Goal: Communication & Community: Ask a question

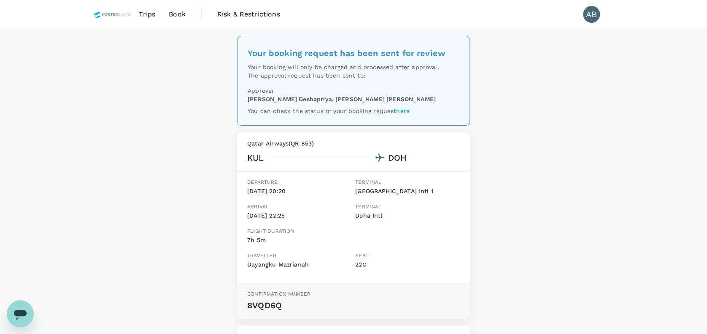
click at [152, 16] on span "Trips" at bounding box center [147, 14] width 16 height 10
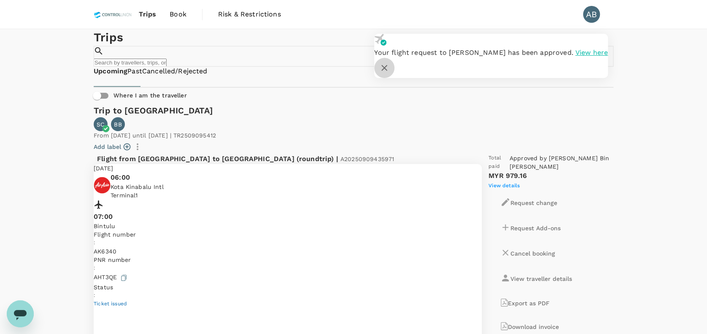
click at [390, 63] on icon "button" at bounding box center [384, 68] width 10 height 10
click at [167, 59] on input "text" at bounding box center [130, 63] width 73 height 8
type input "dayang"
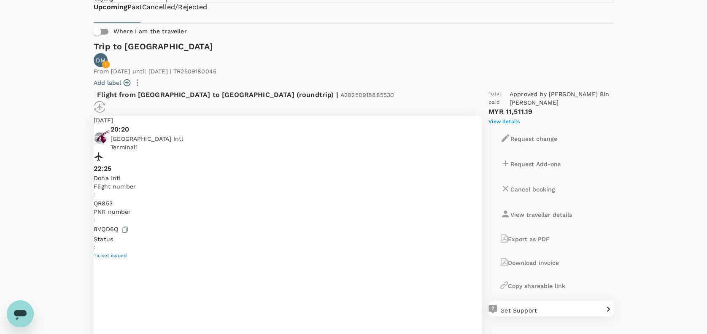
scroll to position [60, 0]
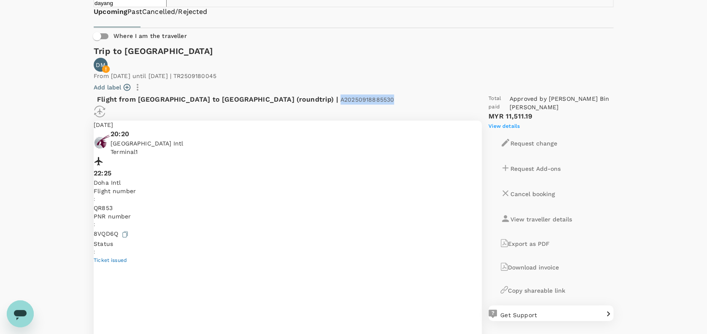
drag, startPoint x: 317, startPoint y: 115, endPoint x: 268, endPoint y: 112, distance: 49.9
click at [259, 105] on div "Flight from [GEOGRAPHIC_DATA] to [GEOGRAPHIC_DATA] (roundtrip) | A20250918885530" at bounding box center [259, 100] width 324 height 10
drag, startPoint x: 269, startPoint y: 112, endPoint x: 326, endPoint y: 104, distance: 57.5
click at [331, 98] on div "Flight from [GEOGRAPHIC_DATA] to [GEOGRAPHIC_DATA] (roundtrip) | A20250918885530" at bounding box center [284, 96] width 395 height 17
click at [341, 103] on span "A20250918885530" at bounding box center [368, 99] width 54 height 7
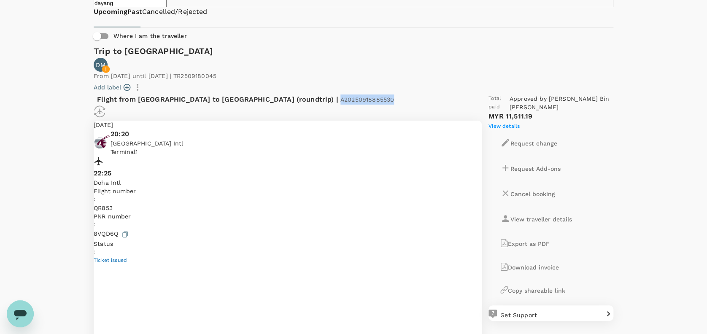
drag, startPoint x: 314, startPoint y: 113, endPoint x: 257, endPoint y: 117, distance: 57.2
click at [253, 105] on div "Flight from [GEOGRAPHIC_DATA] to [GEOGRAPHIC_DATA] (roundtrip) | A20250918885530" at bounding box center [259, 100] width 324 height 10
copy span "A20250918885530"
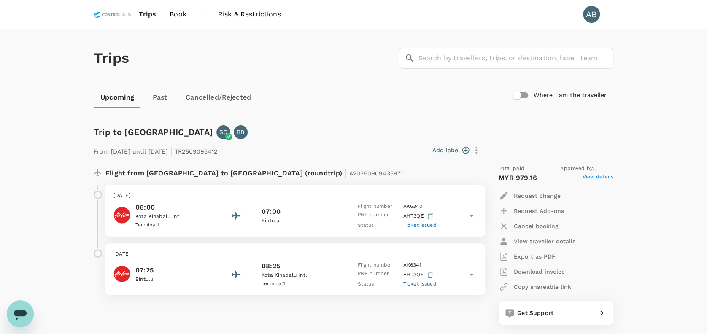
click at [544, 211] on p "Request Add-ons" at bounding box center [539, 211] width 50 height 8
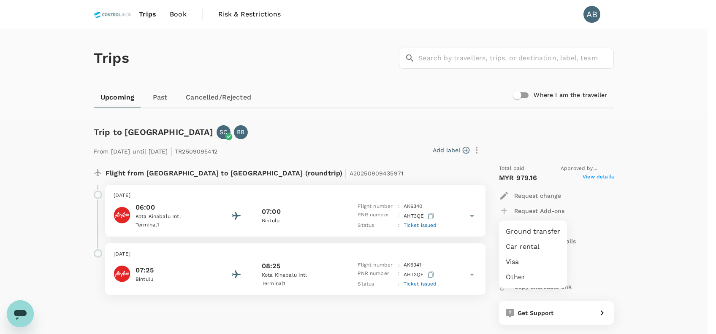
click at [330, 308] on div at bounding box center [358, 167] width 716 height 334
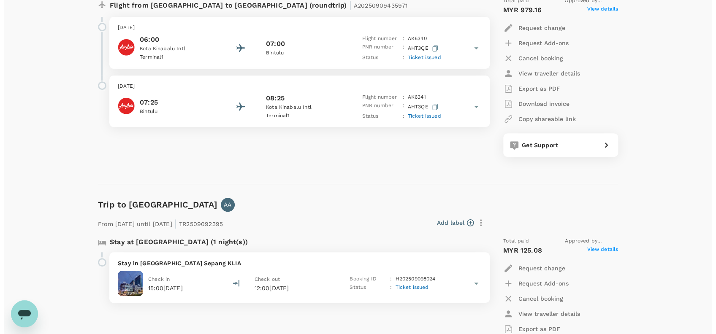
scroll to position [112, 0]
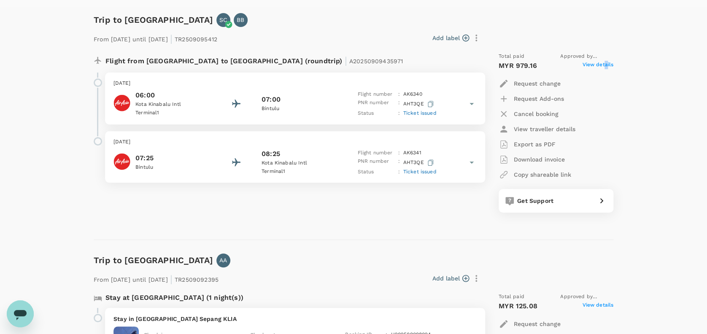
click at [606, 64] on span "View details" at bounding box center [597, 66] width 31 height 10
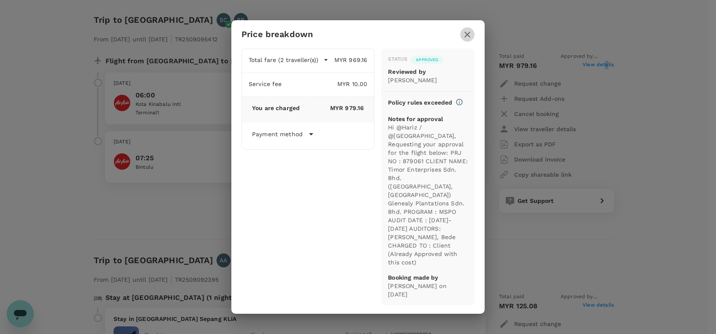
drag, startPoint x: 468, startPoint y: 39, endPoint x: 504, endPoint y: 44, distance: 36.6
click at [468, 39] on icon "button" at bounding box center [467, 35] width 10 height 10
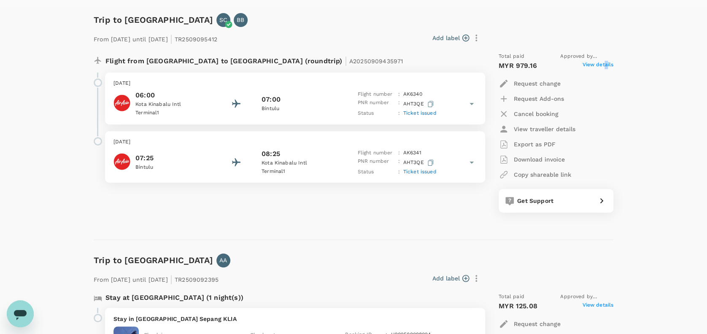
click at [522, 95] on p "Request Add-ons" at bounding box center [539, 99] width 50 height 8
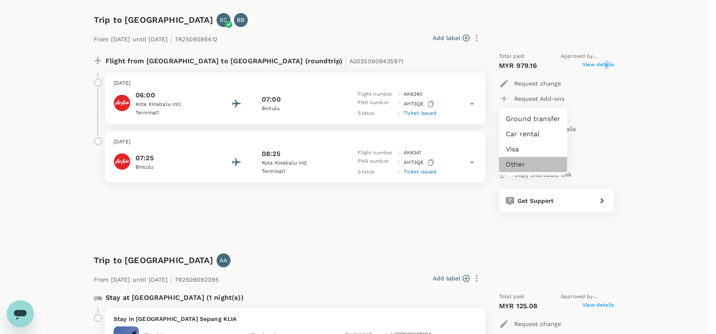
click at [512, 163] on li "Other" at bounding box center [533, 164] width 68 height 15
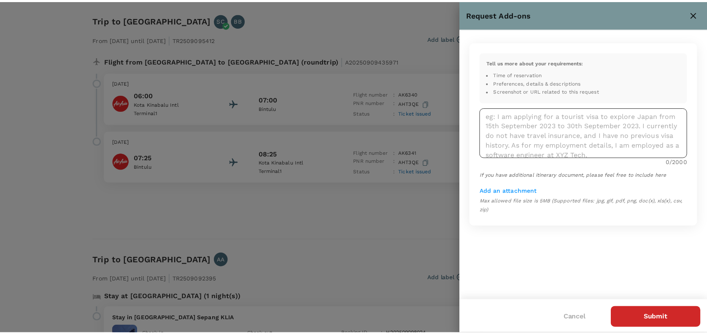
scroll to position [0, 0]
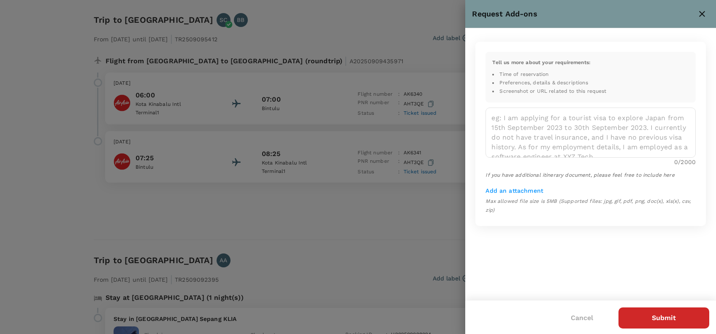
click at [700, 11] on icon "close" at bounding box center [702, 14] width 10 height 10
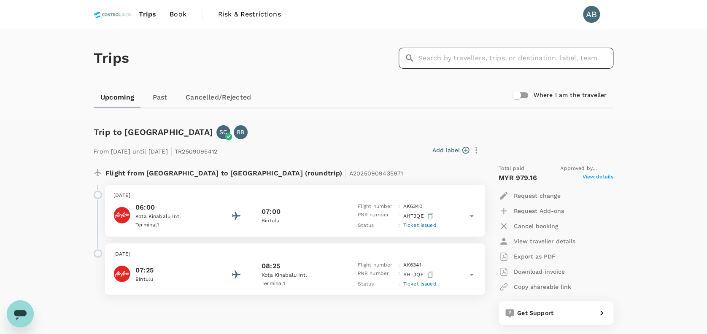
click at [469, 56] on input "text" at bounding box center [515, 58] width 195 height 21
paste input "A20250918942453"
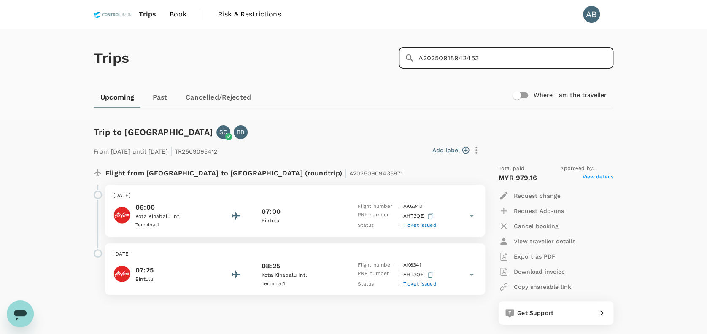
type input "A20250918942453"
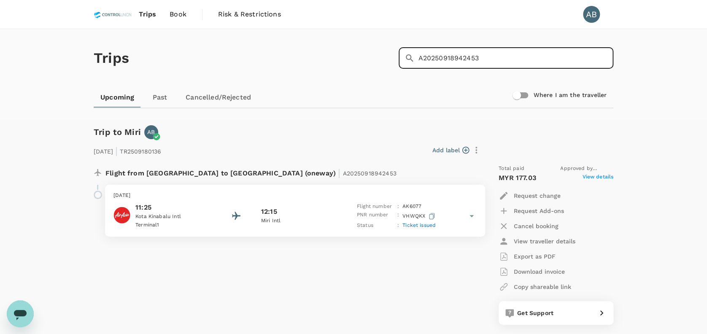
drag, startPoint x: 489, startPoint y: 57, endPoint x: 384, endPoint y: 56, distance: 104.7
click at [384, 56] on div "Trips ​ A20250918942453 ​" at bounding box center [351, 57] width 523 height 62
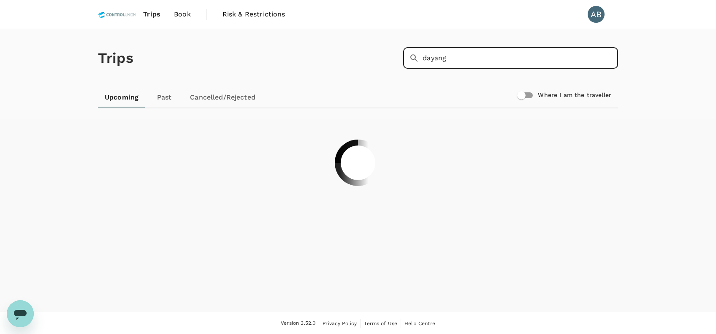
type input "dayang"
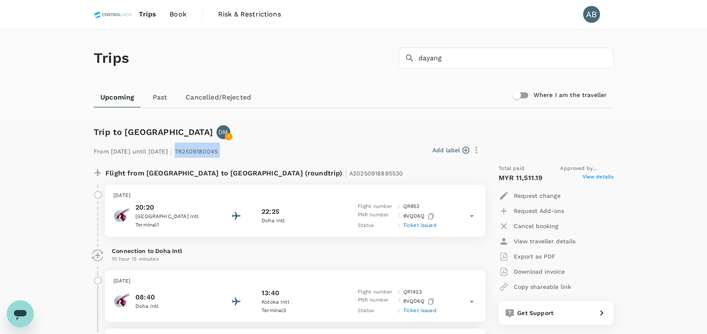
drag, startPoint x: 259, startPoint y: 152, endPoint x: 210, endPoint y: 154, distance: 49.4
click at [209, 155] on div "From 23 Sep 2025 until 27 Sep 2025 | TR2509180045 Add label" at bounding box center [286, 148] width 393 height 19
click at [267, 152] on div "Add label" at bounding box center [352, 150] width 263 height 14
drag, startPoint x: 241, startPoint y: 152, endPoint x: 208, endPoint y: 155, distance: 32.6
click at [208, 155] on div "From 23 Sep 2025 until 27 Sep 2025 | TR2509180045 Add label" at bounding box center [286, 148] width 393 height 19
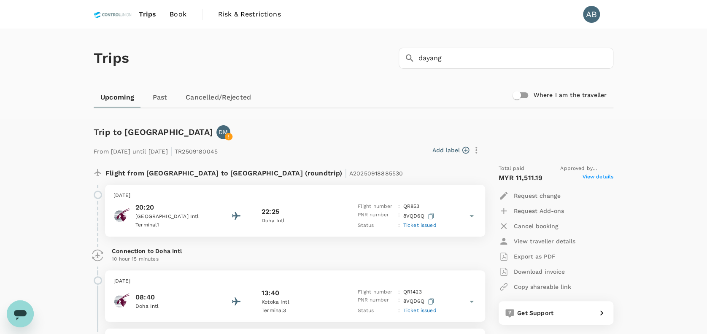
drag, startPoint x: 229, startPoint y: 151, endPoint x: 313, endPoint y: 124, distance: 88.2
click at [309, 119] on div "Trip to Accra DM From 23 Sep 2025 until 27 Sep 2025 | TR2509180045 Add label Fl…" at bounding box center [350, 303] width 527 height 382
drag, startPoint x: 325, startPoint y: 176, endPoint x: 252, endPoint y: 178, distance: 72.6
click at [252, 178] on div "Flight from [GEOGRAPHIC_DATA] to [GEOGRAPHIC_DATA] (roundtrip) | A20250918885530" at bounding box center [268, 172] width 324 height 15
copy span "A20250918885530"
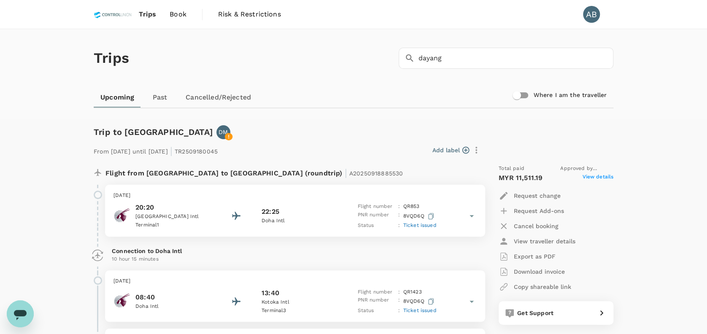
click at [329, 125] on div "Trip to Accra DM" at bounding box center [351, 130] width 523 height 17
click at [27, 305] on div "Open messaging window" at bounding box center [20, 313] width 25 height 25
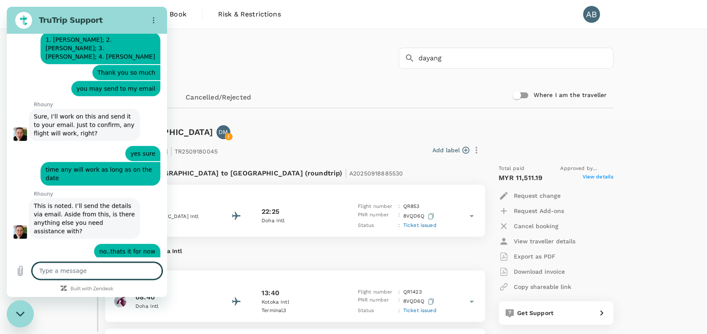
scroll to position [2474, 0]
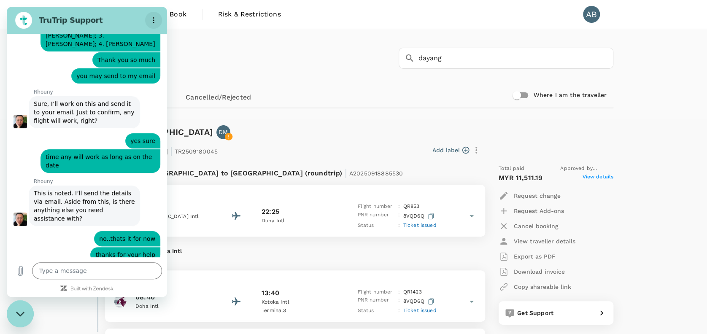
click at [150, 20] on icon "Options menu" at bounding box center [153, 20] width 7 height 7
click at [271, 60] on div "Trips ​ dayang ​" at bounding box center [351, 57] width 523 height 62
click at [76, 271] on textarea at bounding box center [97, 271] width 130 height 17
type textarea "h"
type textarea "x"
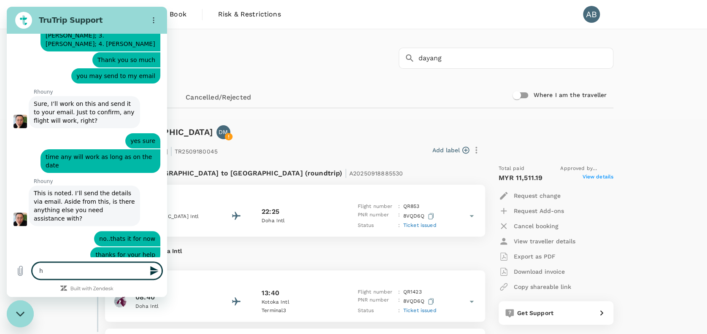
type textarea "hi"
type textarea "x"
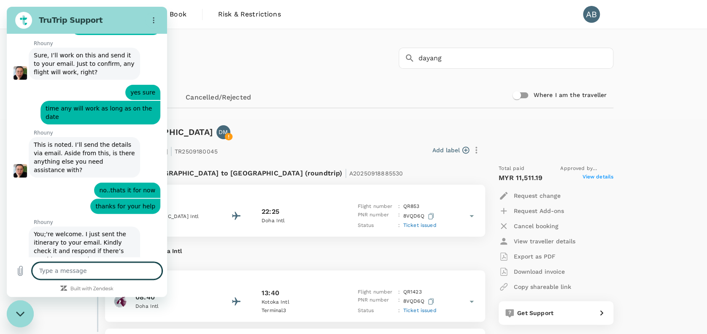
scroll to position [2522, 0]
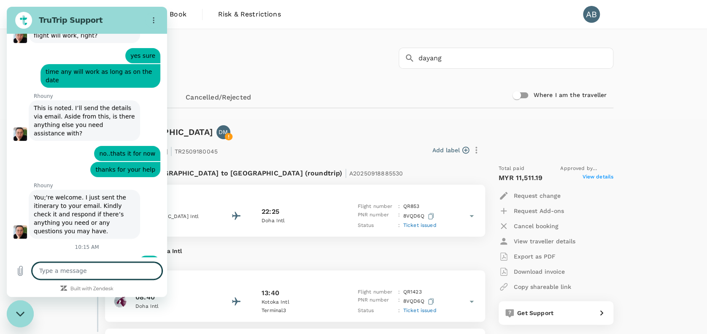
type textarea "x"
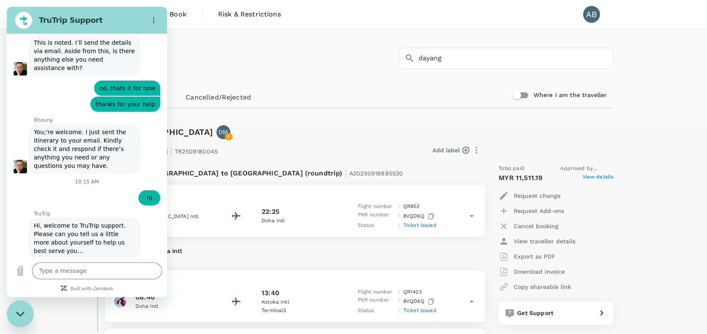
scroll to position [2624, 0]
type input "atika"
click at [125, 310] on button "Next" at bounding box center [139, 318] width 28 height 17
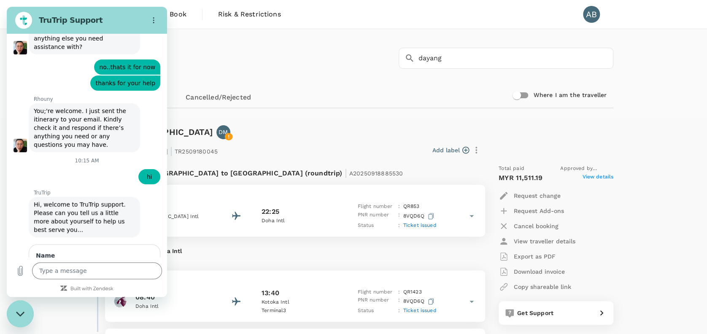
scroll to position [2660, 0]
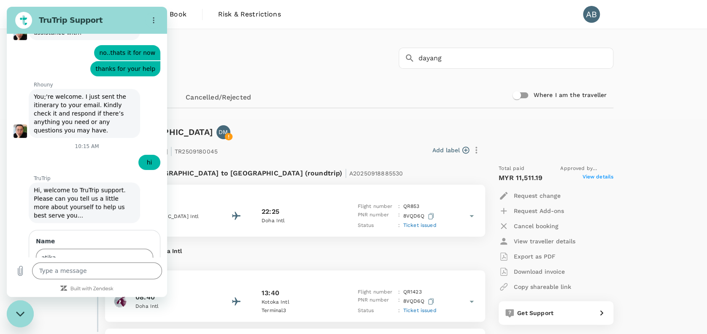
type input "atika@controlunion.com"
click at [134, 313] on span "Send" at bounding box center [138, 318] width 15 height 10
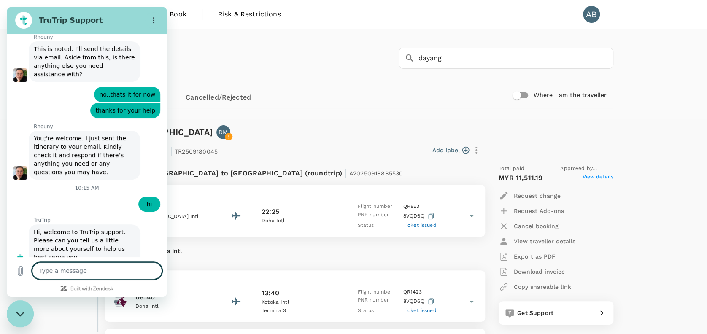
scroll to position [2637, 0]
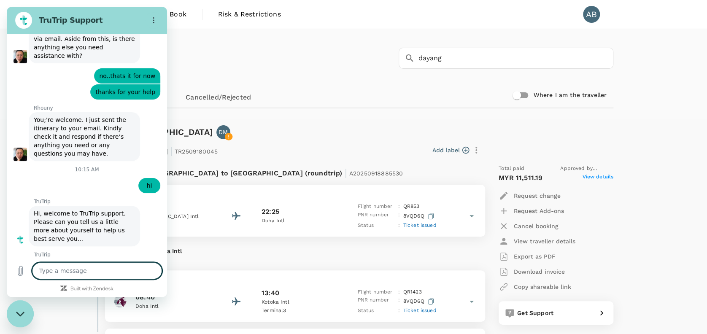
click at [64, 267] on textarea at bounding box center [97, 271] width 130 height 17
type textarea "x"
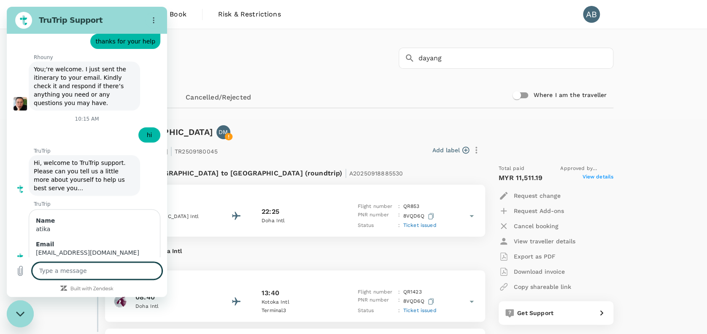
scroll to position [2689, 0]
type textarea "C"
type textarea "x"
type textarea "Ca"
type textarea "x"
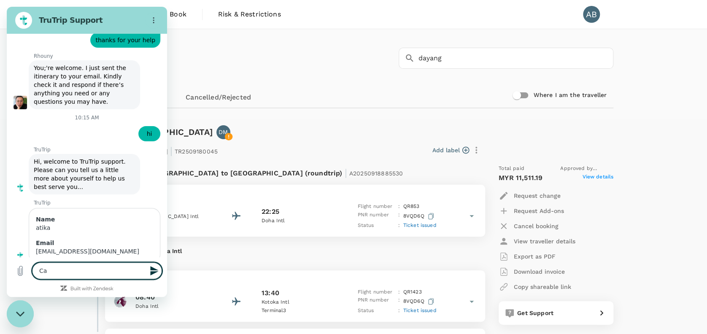
type textarea "Can"
type textarea "x"
type textarea "Can"
type textarea "x"
type textarea "Can"
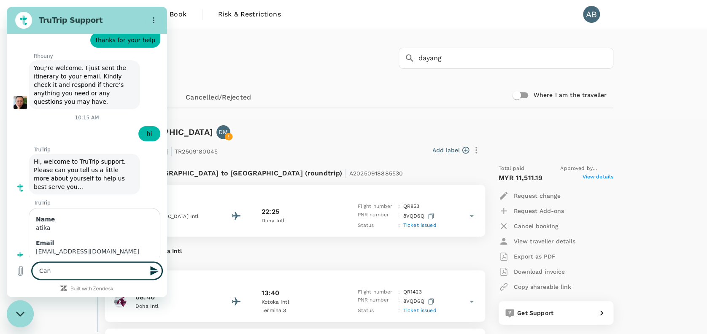
type textarea "x"
type textarea "Ca"
type textarea "x"
type textarea "C"
type textarea "x"
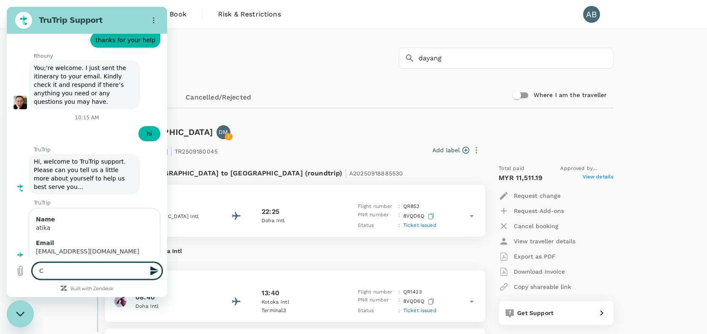
type textarea "x"
type textarea "I"
type textarea "x"
type textarea "I"
type textarea "x"
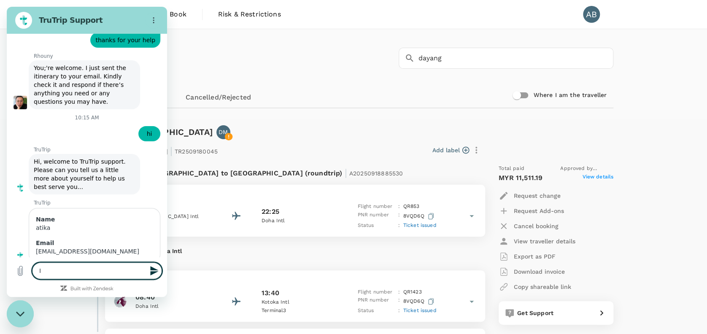
type textarea "I h"
type textarea "x"
type textarea "I ha"
type textarea "x"
type textarea "I hav"
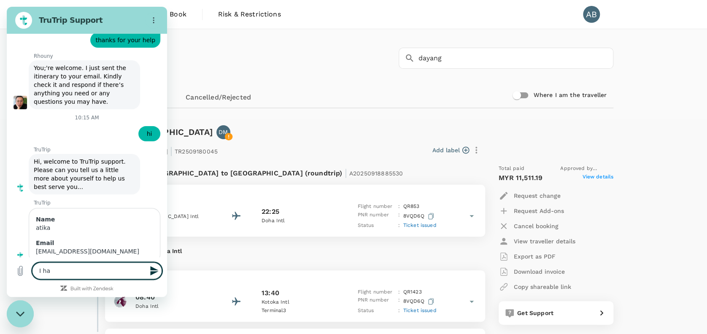
type textarea "x"
type textarea "I have"
type textarea "x"
type textarea "I have"
type textarea "x"
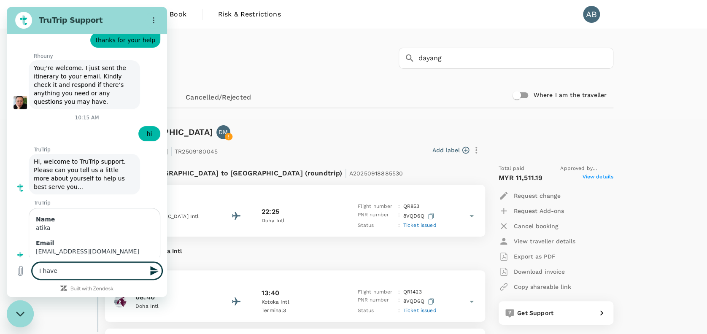
type textarea "I have r"
type textarea "x"
type textarea "I have re"
type textarea "x"
type textarea "I have req"
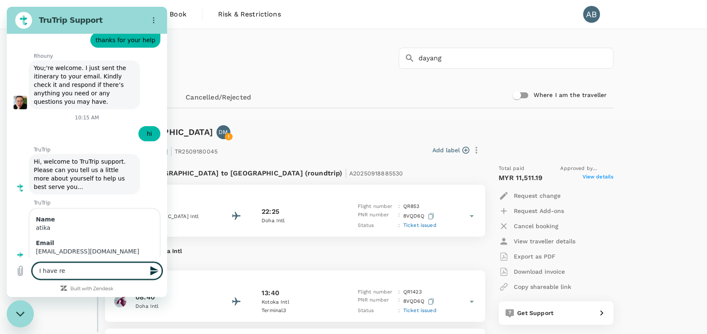
type textarea "x"
type textarea "I have requ"
type textarea "x"
type textarea "I have reque"
type textarea "x"
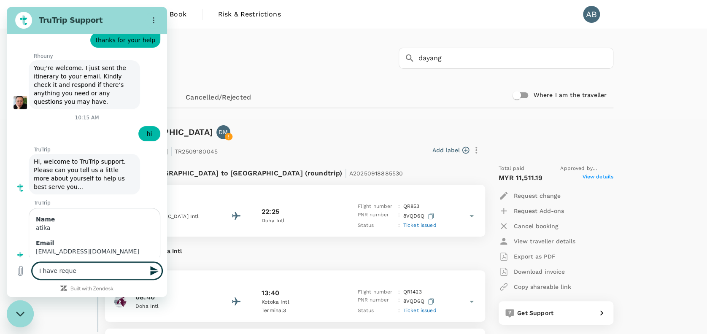
type textarea "I have reques"
type textarea "x"
type textarea "I have request"
type textarea "x"
type textarea "I have requeste"
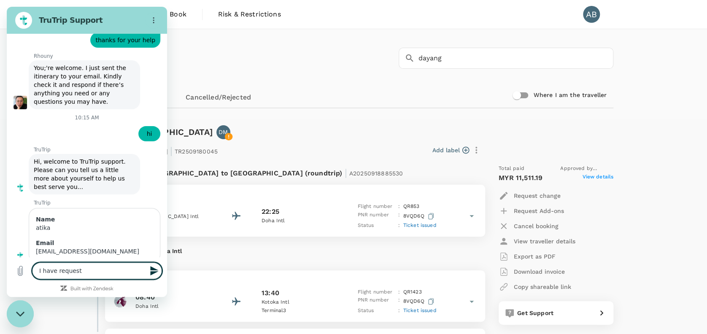
type textarea "x"
type textarea "I have requested"
type textarea "x"
type textarea "I have requested"
type textarea "x"
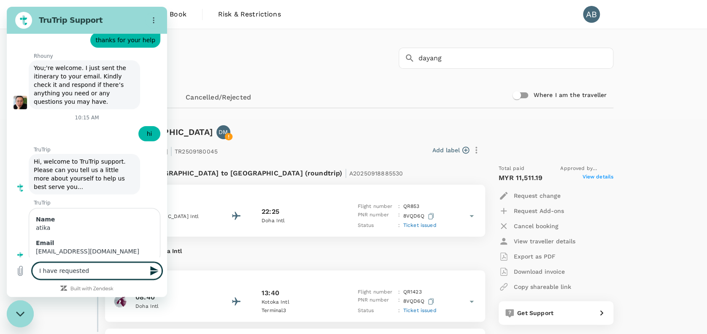
type textarea "I have requested h"
type textarea "x"
type textarea "I have requested ha"
type textarea "x"
type textarea "I have requested hal"
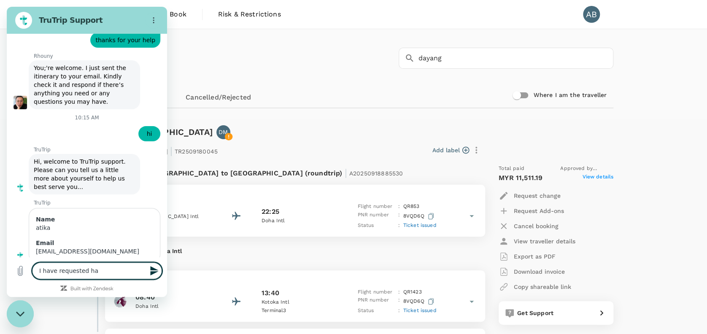
type textarea "x"
type textarea "I have requested hala"
type textarea "x"
type textarea "I have requested halal"
type textarea "x"
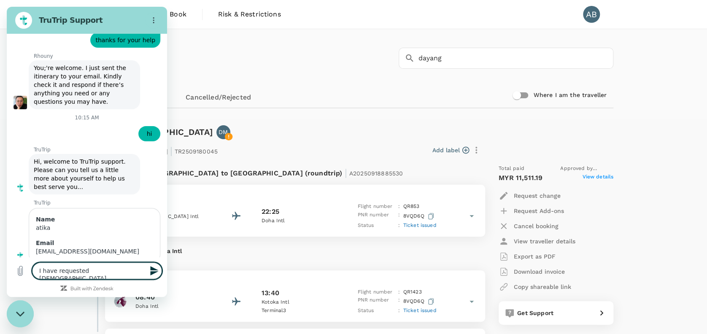
type textarea "I have requested halal"
type textarea "x"
type textarea "I have requested halal m"
type textarea "x"
type textarea "I have requested halal me"
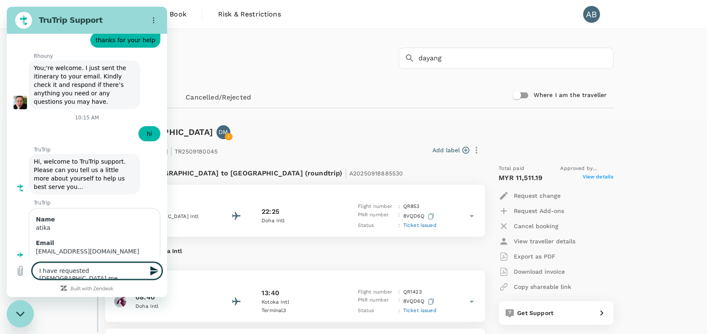
type textarea "x"
type textarea "I have requested halal mea"
type textarea "x"
type textarea "I have requested halal meal"
type textarea "x"
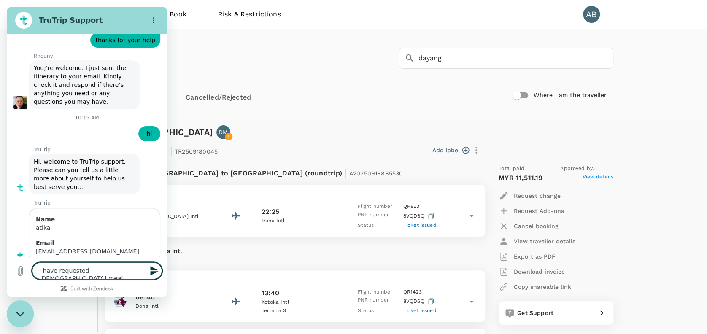
type textarea "I have requested halal meal"
type textarea "x"
type textarea "I have requested halal meal f"
type textarea "x"
type textarea "I have requested halal meal fo"
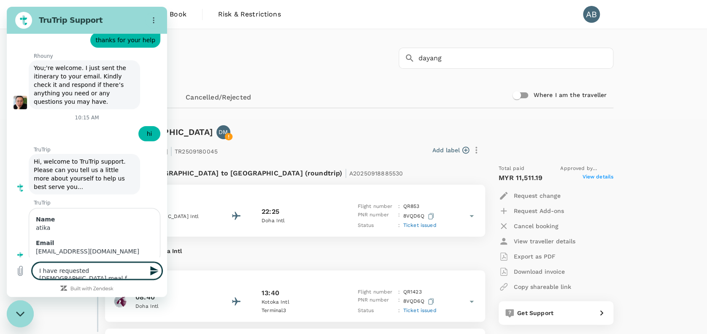
type textarea "x"
type textarea "I have requested halal meal for"
type textarea "x"
type textarea "I have requested halal meal for"
type textarea "x"
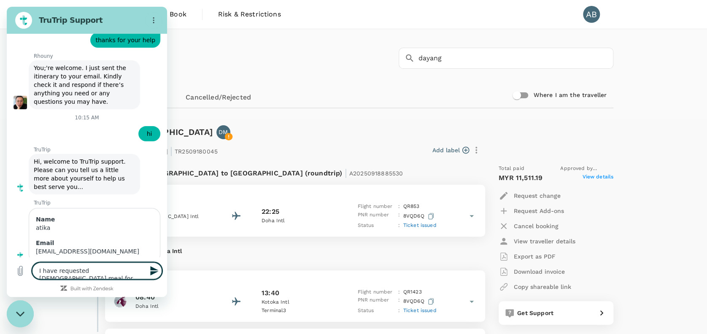
type textarea "I have requested halal meal for g"
type textarea "x"
type textarea "I have requested halal meal for gu"
type textarea "x"
type textarea "I have requested halal meal for gue"
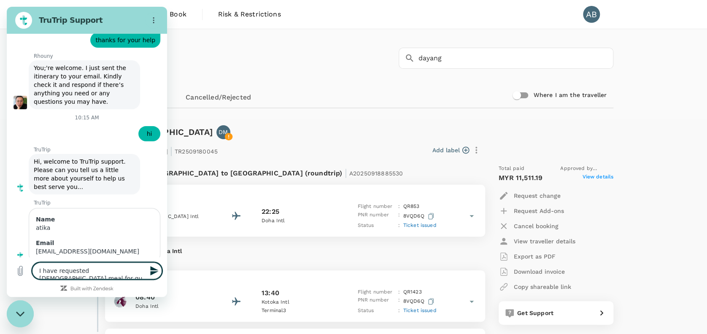
type textarea "x"
type textarea "I have requested halal meal for gues"
type textarea "x"
type textarea "I have requested halal meal for guest"
type textarea "x"
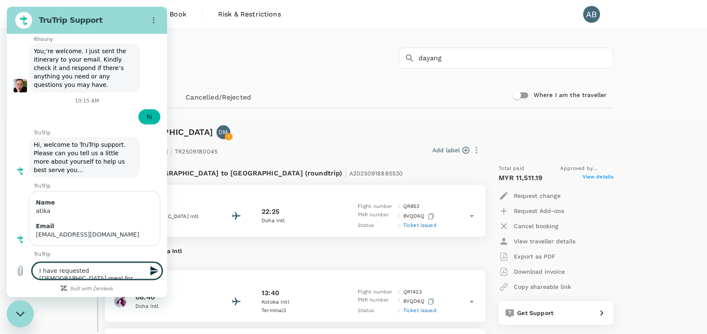
scroll to position [2705, 0]
type textarea "I have requested halal meal for guest."
type textarea "x"
type textarea "I have requested halal meal for guest.."
type textarea "x"
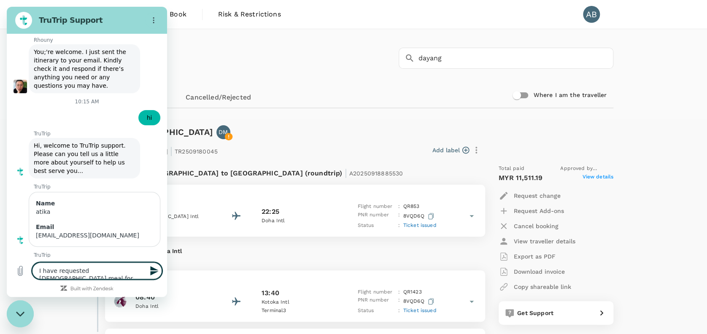
type textarea "I have requested halal meal for guest..b"
type textarea "x"
type textarea "I have requested halal meal for guest..bu"
type textarea "x"
type textarea "I have requested halal meal for guest..but"
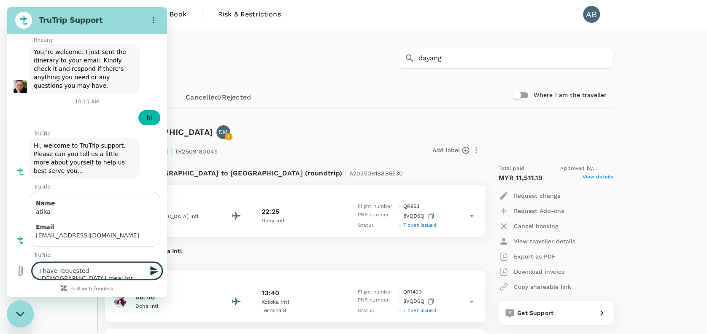
type textarea "x"
type textarea "I have requested halal meal for guest..but"
type textarea "x"
type textarea "I have requested halal meal for guest..but t"
type textarea "x"
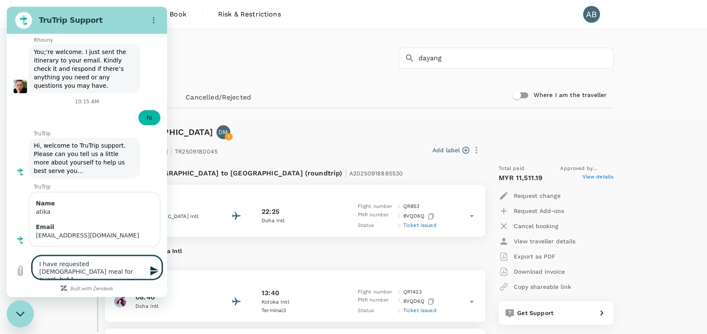
type textarea "I have requested halal meal for guest..but th"
type textarea "x"
type textarea "I have requested halal meal for guest..but the"
type textarea "x"
type textarea "I have requested halal meal for guest..but the"
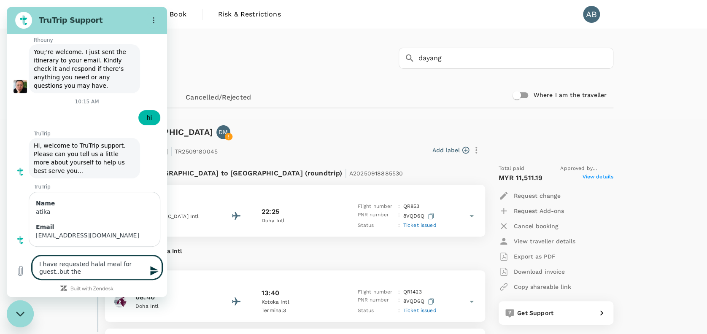
type textarea "x"
type textarea "I have requested halal meal for guest..but the t"
type textarea "x"
type textarea "I have requested halal meal for guest..but the ti"
type textarea "x"
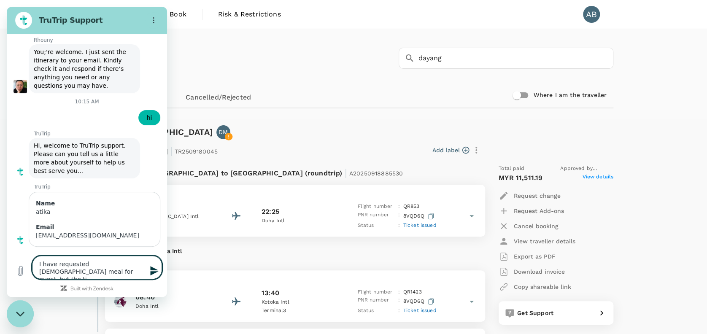
type textarea "I have requested halal meal for guest..but the tic"
type textarea "x"
type textarea "I have requested halal meal for guest..but the tick"
type textarea "x"
type textarea "I have requested halal meal for guest..but the ticke"
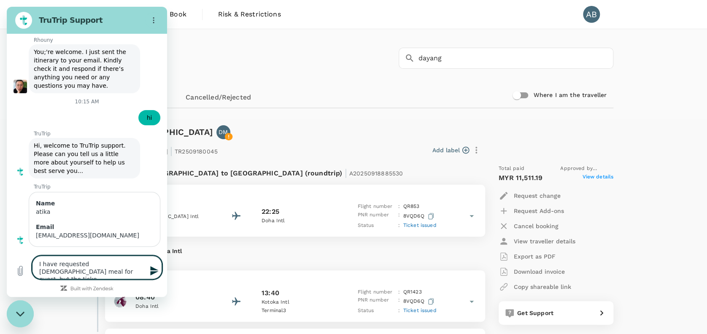
type textarea "x"
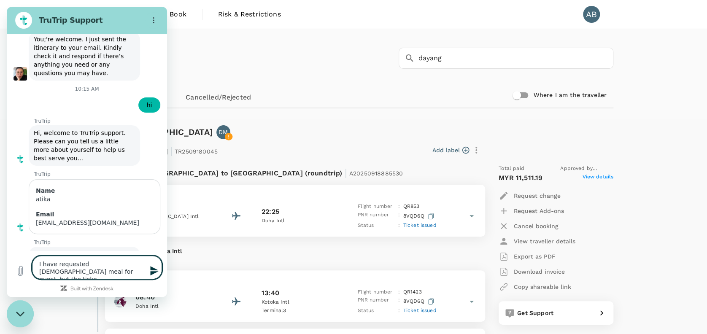
type textarea "I have requested halal meal for guest..but the ticket"
type textarea "x"
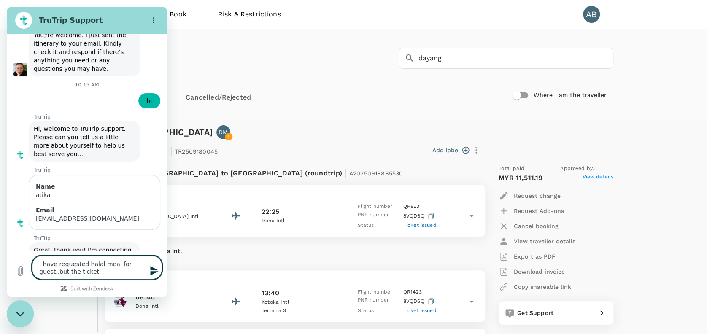
type textarea "I have requested halal meal for guest..but the ticket"
type textarea "x"
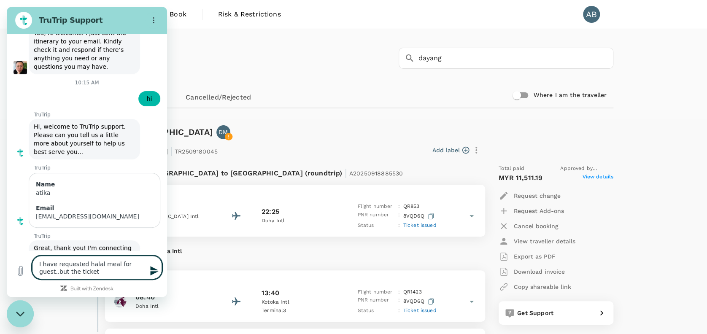
type textarea "I have requested halal meal for guest..but the ticket i"
type textarea "x"
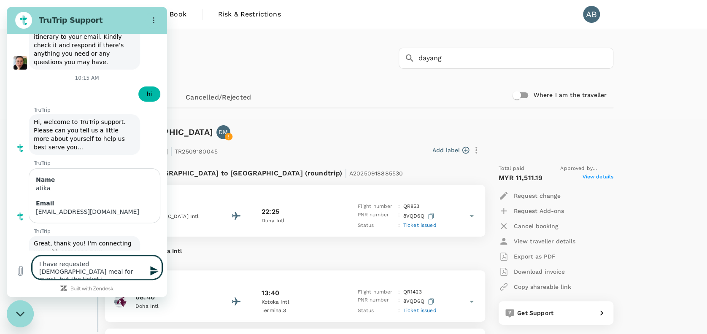
type textarea "I have requested halal meal for guest..but the ticket is"
type textarea "x"
type textarea "I have requested halal meal for guest..but the ticket iss"
type textarea "x"
type textarea "I have requested halal meal for guest..but the ticket issu"
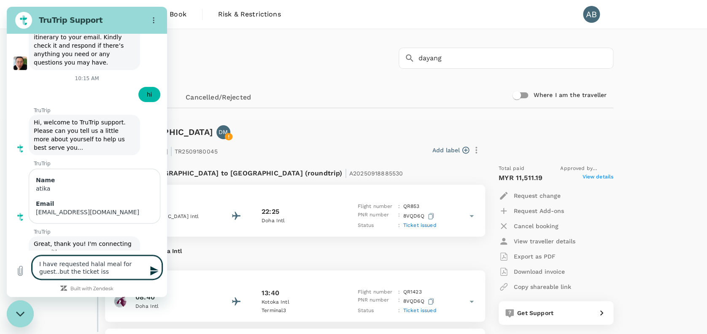
type textarea "x"
type textarea "I have requested halal meal for guest..but the ticket issue"
type textarea "x"
type textarea "I have requested halal meal for guest..but the ticket issued"
type textarea "x"
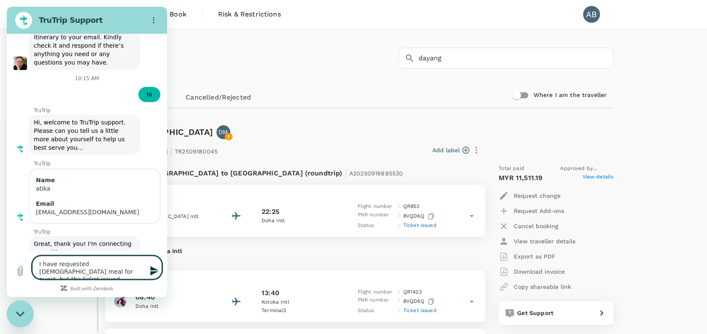
type textarea "I have requested halal meal for guest..but the ticket issued"
type textarea "x"
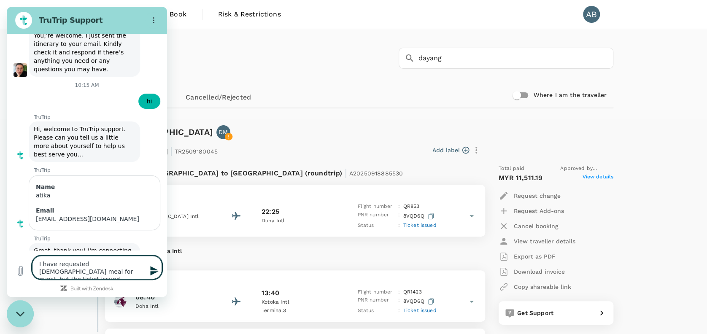
type textarea "I have requested halal meal for guest..but the ticket issued n"
type textarea "x"
type textarea "I have requested halal meal for guest..but the ticket issued no"
type textarea "x"
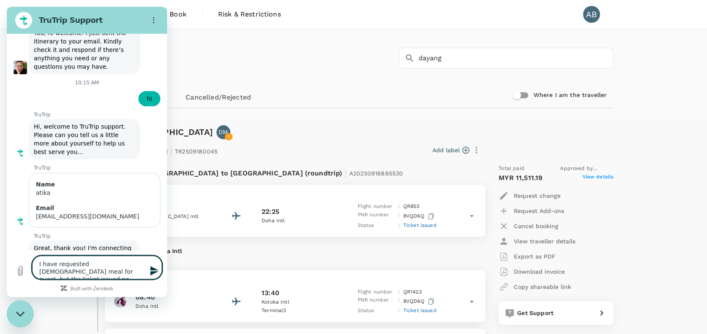
type textarea "I have requested halal meal for guest..but the ticket issued not"
type textarea "x"
type textarea "I have requested halal meal for guest..but the ticket issued not"
type textarea "x"
type textarea "I have requested halal meal for guest..but the ticket issued not m"
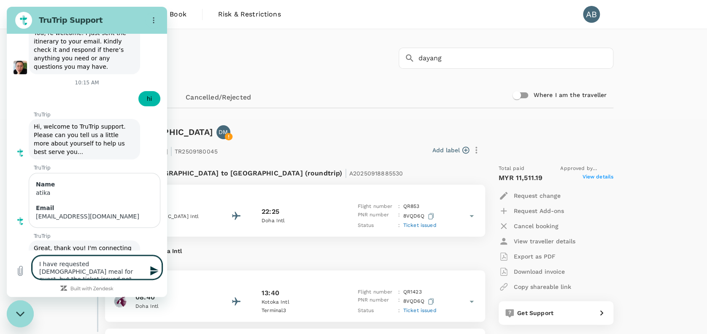
type textarea "x"
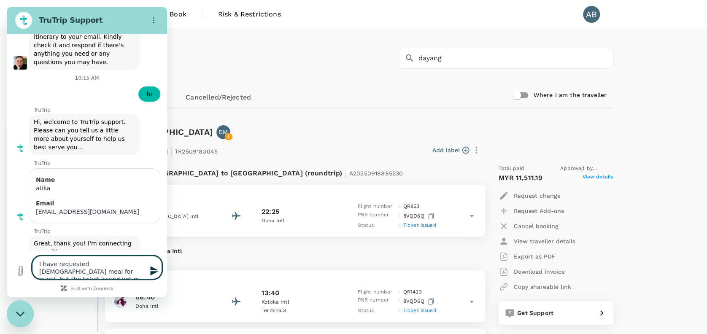
type textarea "I have requested halal meal for guest..but the ticket issued not me"
type textarea "x"
type textarea "I have requested halal meal for guest..but the ticket issued not mea"
type textarea "x"
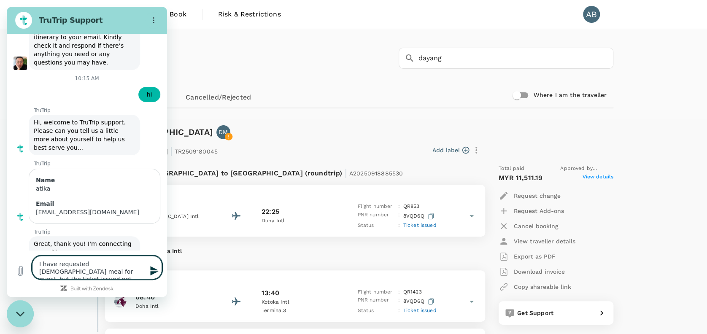
type textarea "I have requested halal meal for guest..but the ticket issued not meal"
type textarea "x"
type textarea "I have requested halal meal for guest..but the ticket issued not meal."
type textarea "x"
type textarea "I have requested halal meal for guest..but the ticket issued not meal.."
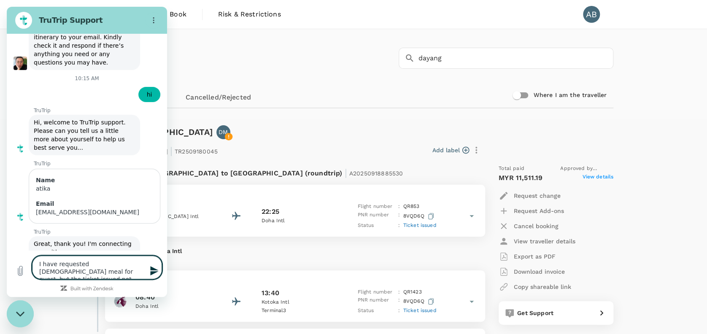
type textarea "x"
type textarea "I have requested halal meal for guest..but the ticket issued not meal.."
type textarea "x"
paste textarea "A20250918885530"
type textarea "I have requested halal meal for guest..but the ticket issued not meal.. A202509…"
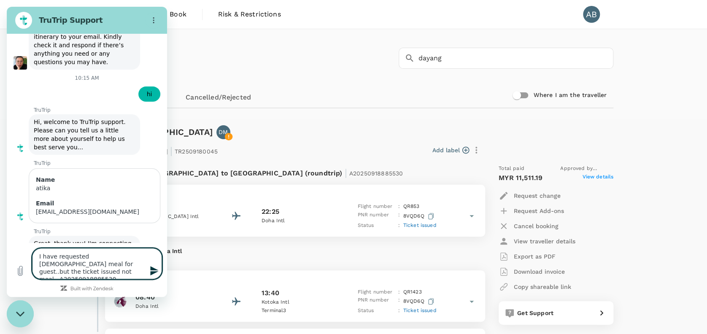
type textarea "x"
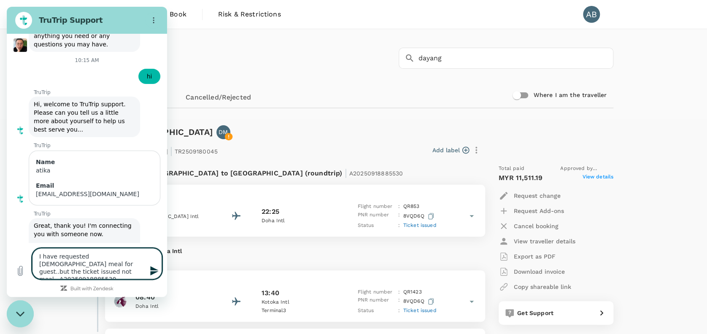
type textarea "I have requested halal meal for guest..but the ticket issued not meal.. A202509…"
type textarea "x"
type textarea "I have requested halal meal for guest..but the ticket issued not meal.. A202509…"
type textarea "x"
type textarea "I have requested halal meal for guest..but the ticket issued not meal.. A202509…"
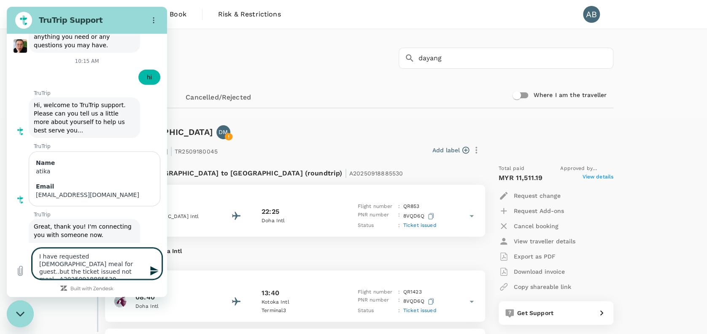
type textarea "x"
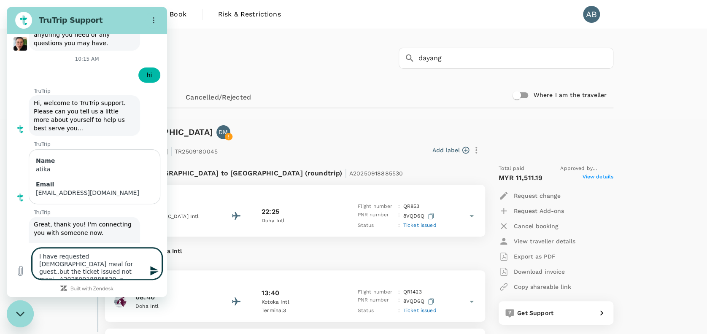
type textarea "I have requested halal meal for guest..but the ticket issued not meal.. A202509…"
type textarea "x"
type textarea "I have requested halal meal for guest..but the ticket issued not meal.. A202509…"
type textarea "x"
type textarea "I have requested halal meal for guest..but the ticket issued not meal.. A202509…"
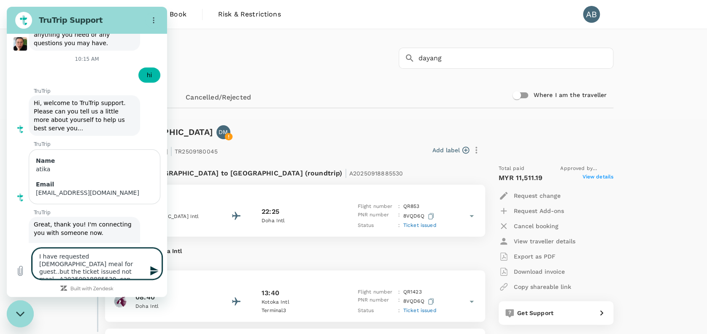
type textarea "x"
type textarea "I have requested halal meal for guest..but the ticket issued not meal.. A202509…"
type textarea "x"
type textarea "I have requested halal meal for guest..but the ticket issued not meal.. A202509…"
type textarea "x"
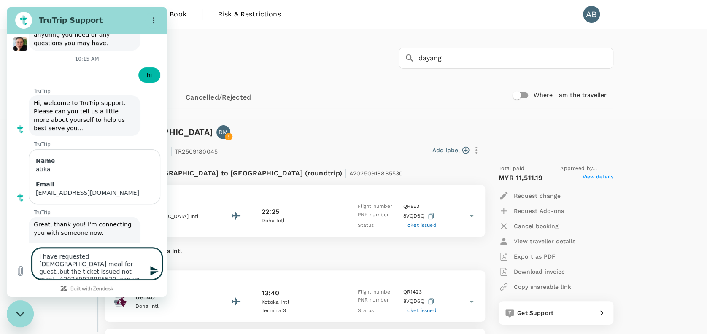
type textarea "I have requested halal meal for guest..but the ticket issued not meal.. A202509…"
type textarea "x"
type textarea "I have requested halal meal for guest..but the ticket issued not meal.. A202509…"
type textarea "x"
type textarea "I have requested halal meal for guest..but the ticket issued not meal.. A202509…"
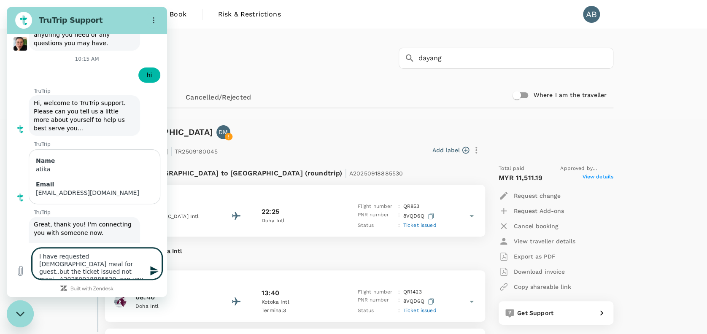
type textarea "x"
type textarea "I have requested halal meal for guest..but the ticket issued not meal.. A202509…"
type textarea "x"
type textarea "I have requested halal meal for guest..but the ticket issued not meal.. A202509…"
type textarea "x"
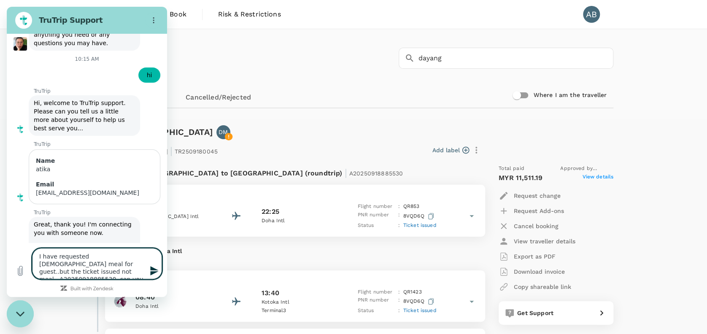
type textarea "I have requested halal meal for guest..but the ticket issued not meal.. A202509…"
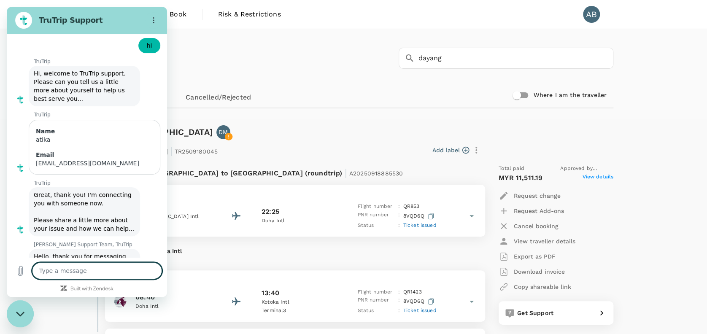
scroll to position [2779, 0]
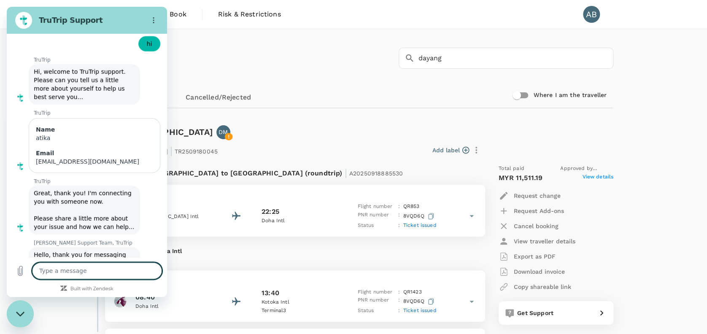
click at [331, 76] on div "Trips ​ dayang ​" at bounding box center [351, 57] width 523 height 62
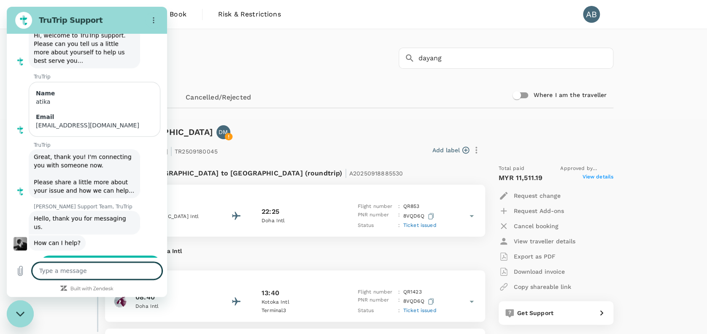
scroll to position [2889, 0]
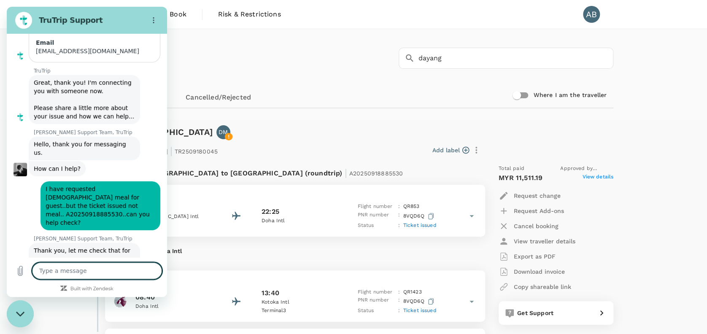
click at [60, 266] on textarea at bounding box center [97, 271] width 130 height 17
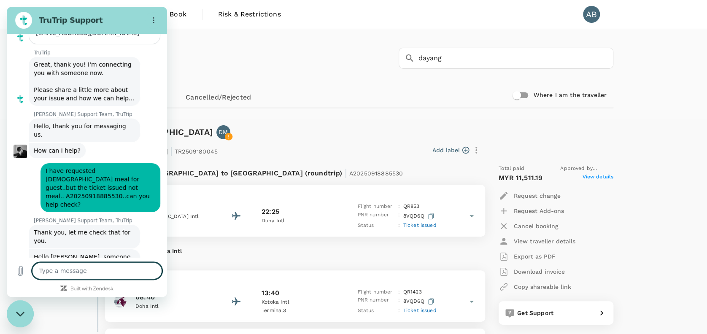
scroll to position [2910, 0]
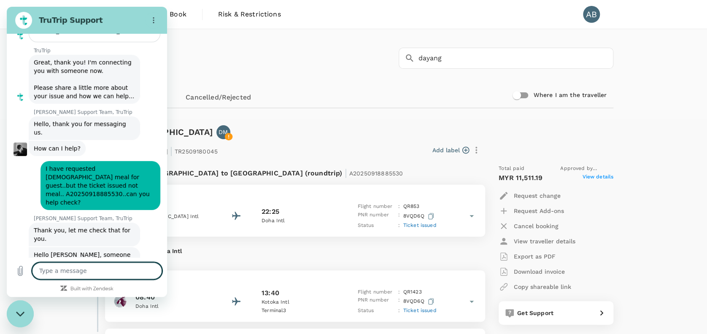
click at [344, 85] on div "Trips ​ dayang ​" at bounding box center [351, 57] width 523 height 62
